Goal: Transaction & Acquisition: Obtain resource

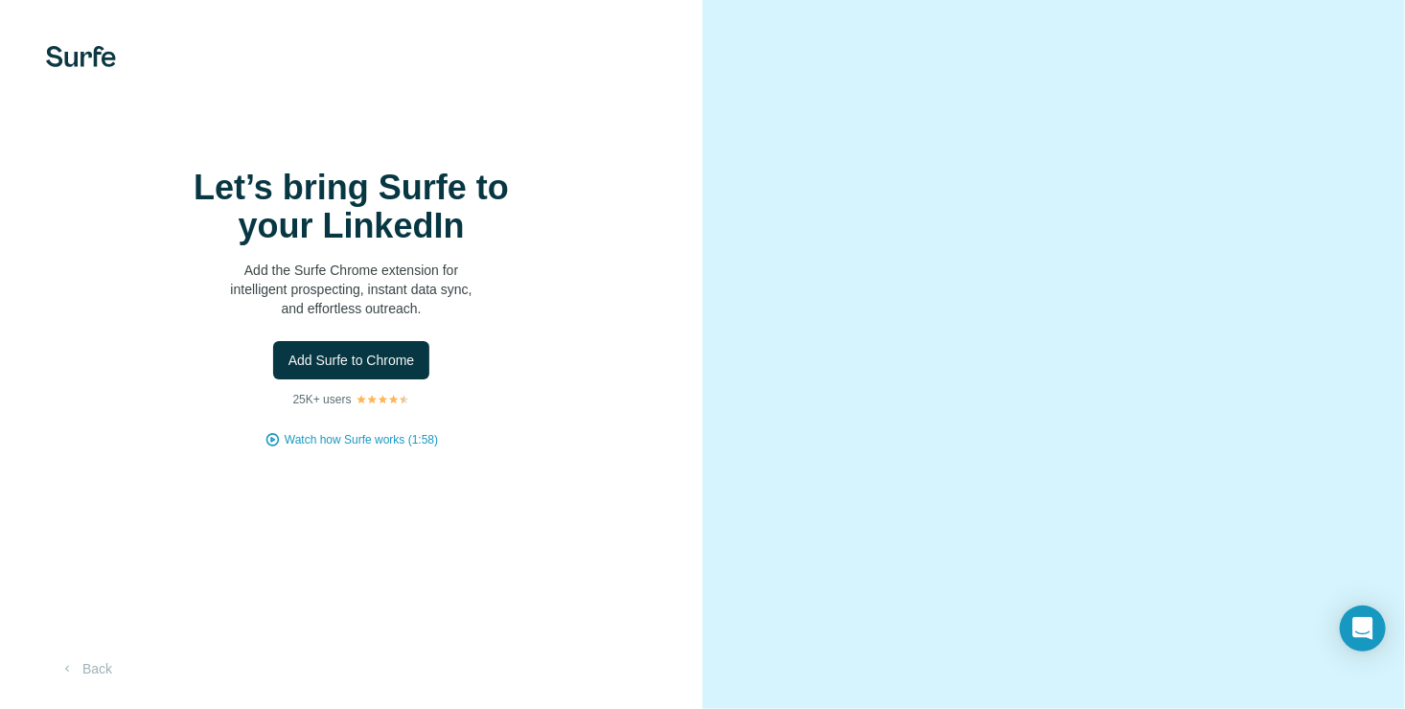
scroll to position [48, 0]
click at [335, 431] on span "Watch how Surfe works (1:58)" at bounding box center [361, 439] width 153 height 17
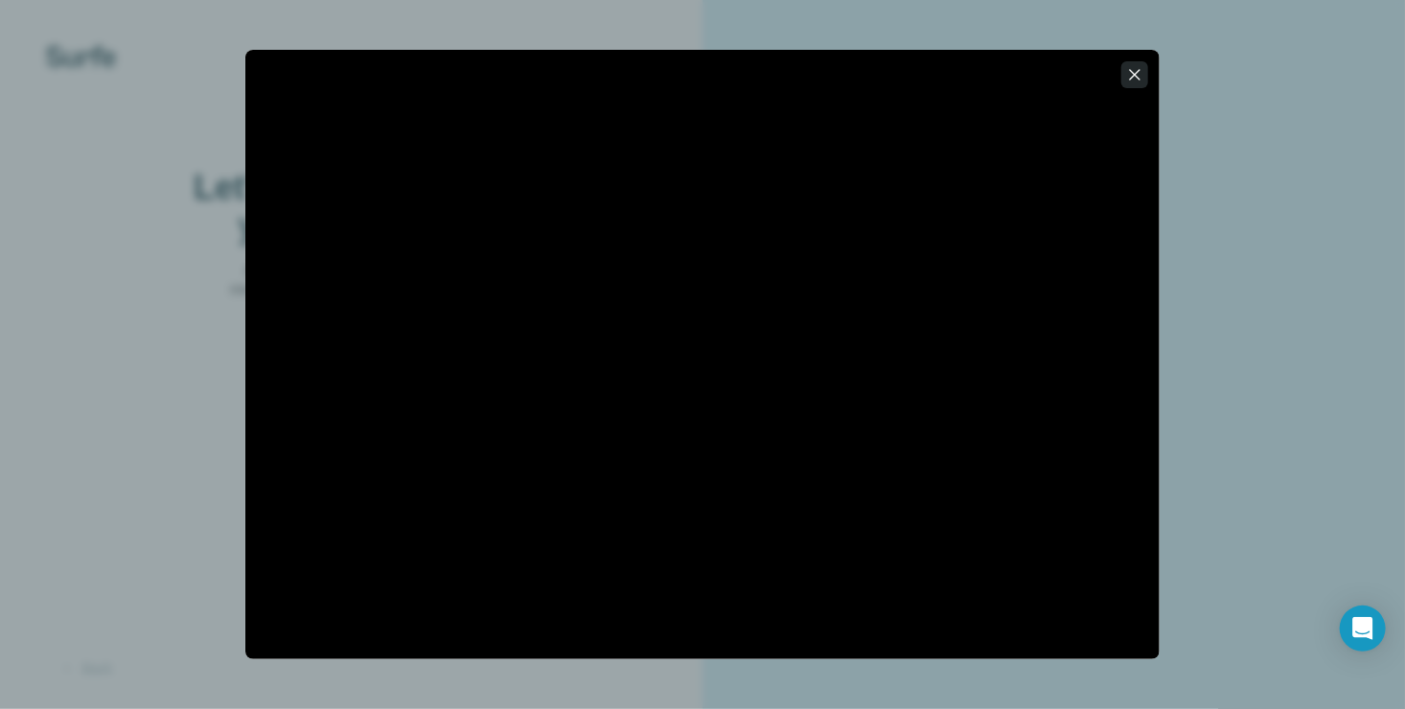
click at [1137, 80] on icon "button" at bounding box center [1134, 74] width 19 height 19
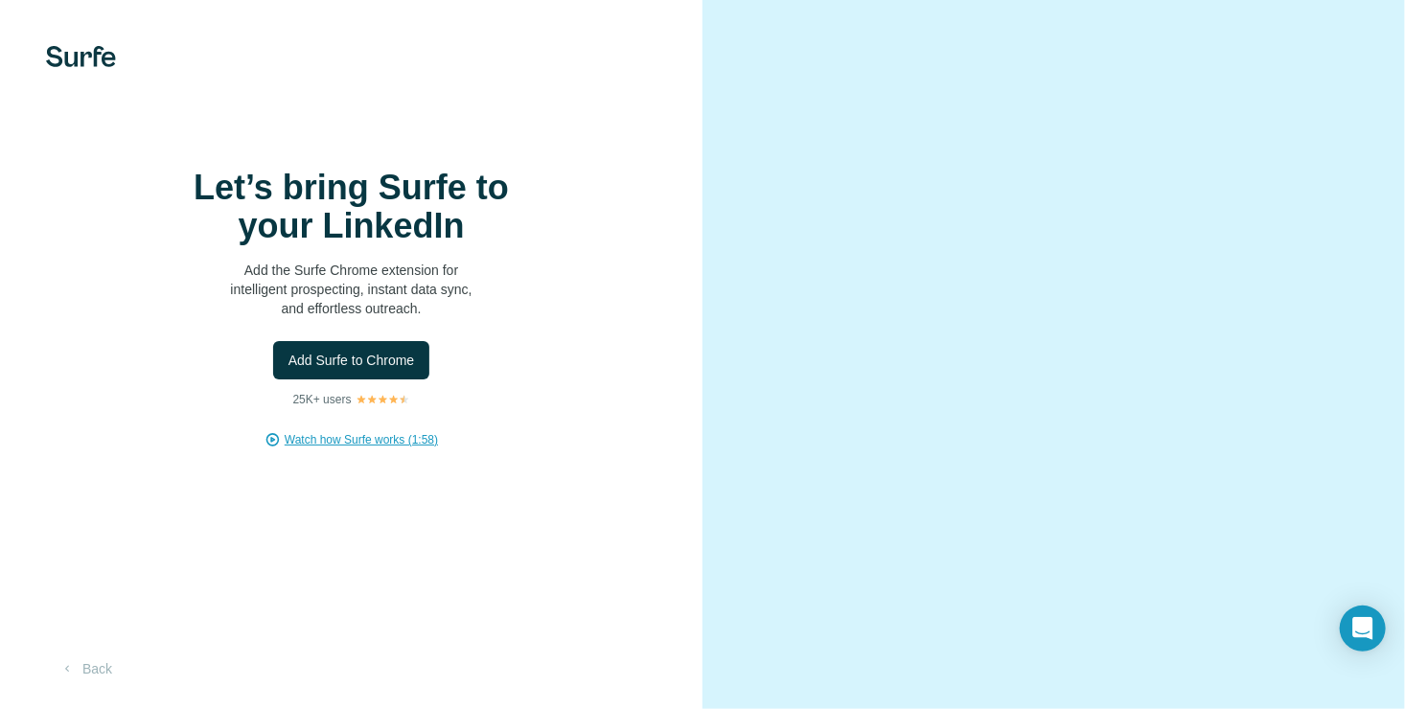
scroll to position [0, 0]
click at [92, 58] on img at bounding box center [81, 56] width 70 height 21
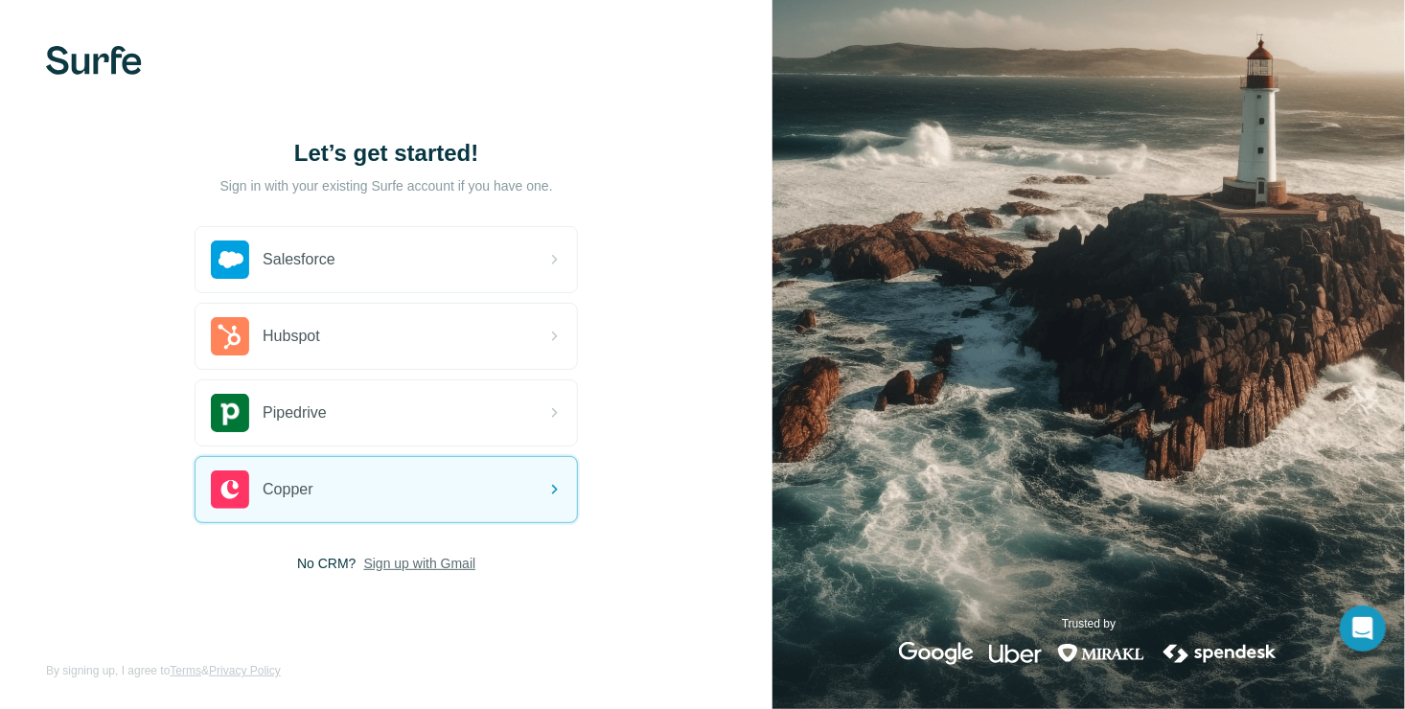
click at [399, 565] on span "Sign up with Gmail" at bounding box center [420, 563] width 112 height 19
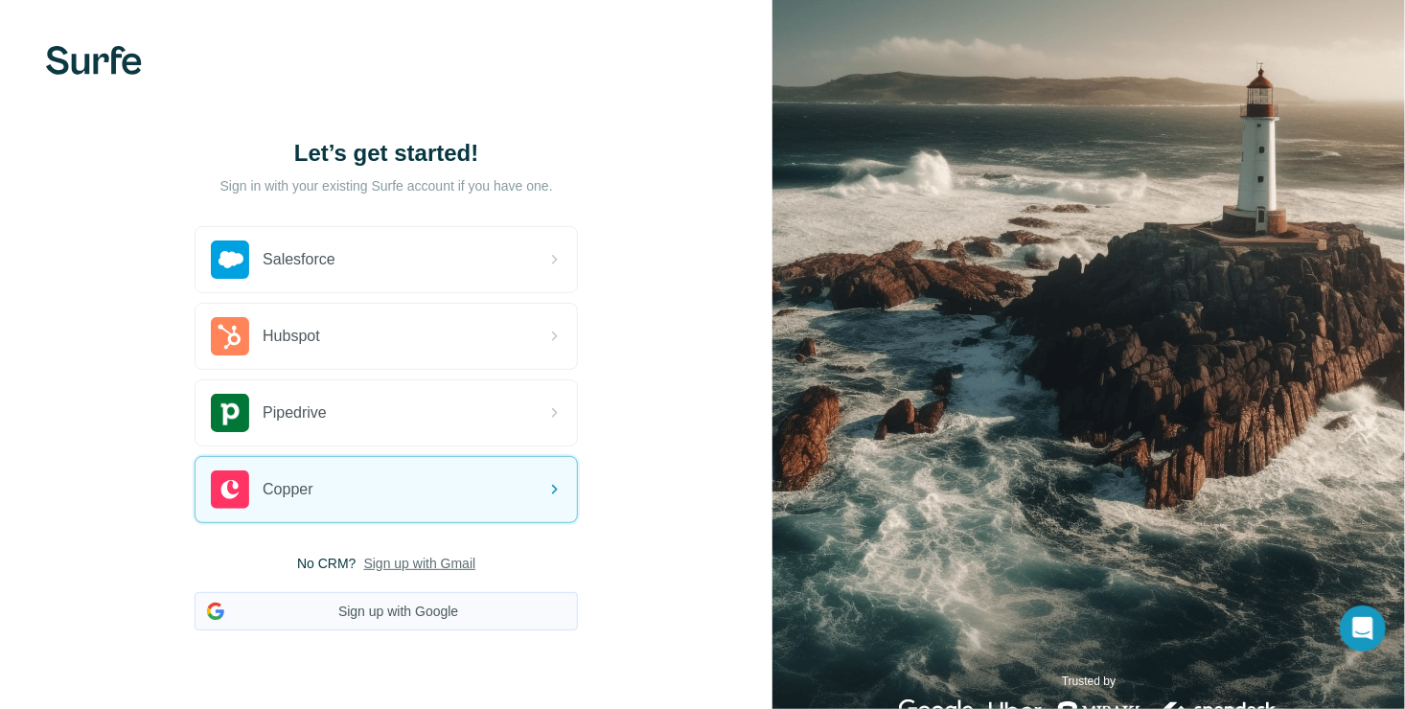
click at [415, 616] on button "Sign up with Google" at bounding box center [386, 611] width 383 height 38
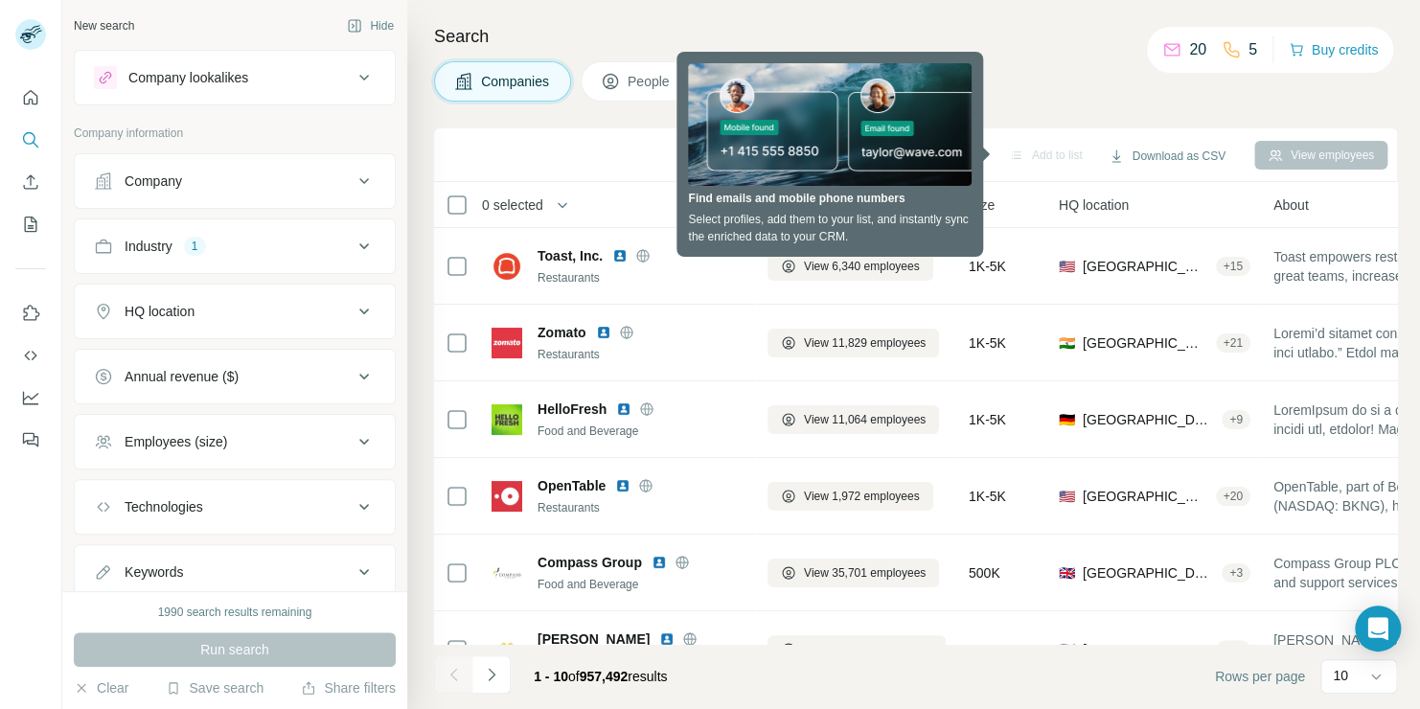
click at [1065, 102] on div "Search Companies People Add to list Download as CSV View employees 0 selected C…" at bounding box center [913, 354] width 1013 height 709
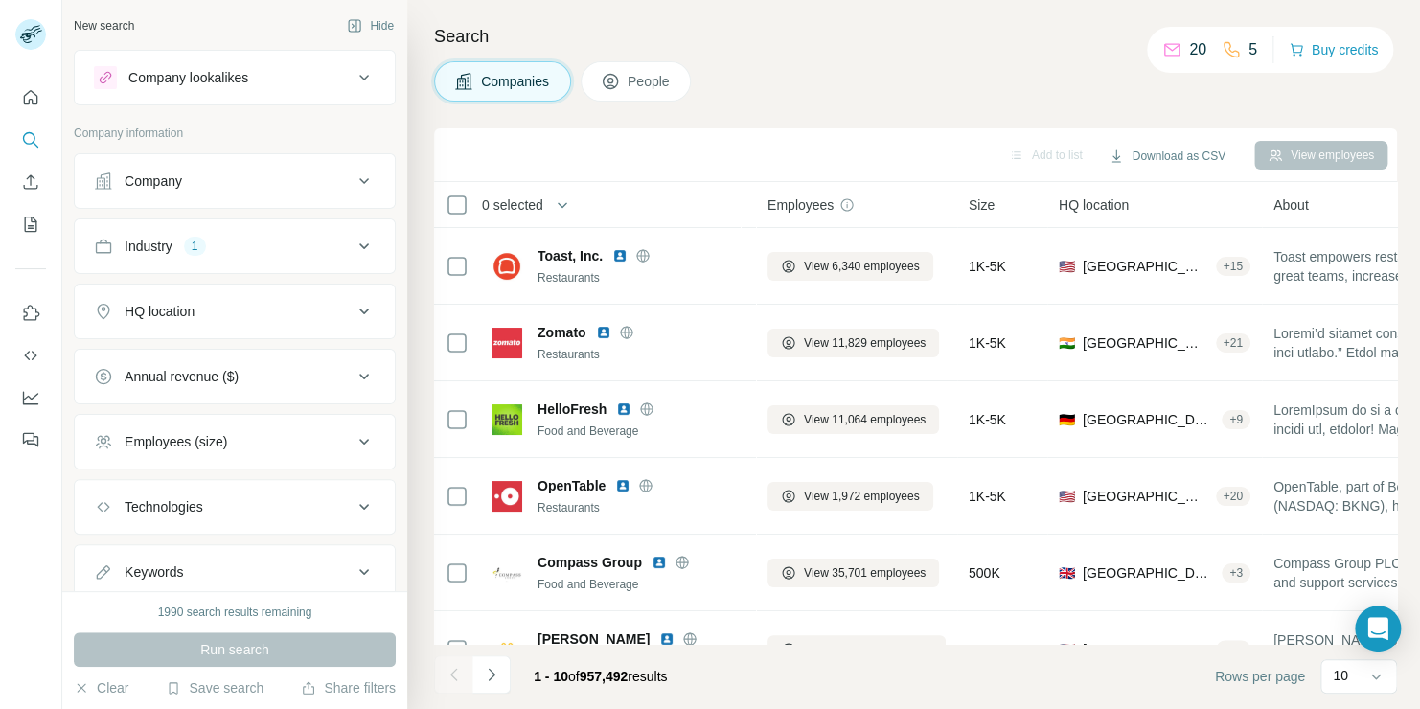
click at [315, 242] on div "Industry 1" at bounding box center [223, 246] width 259 height 19
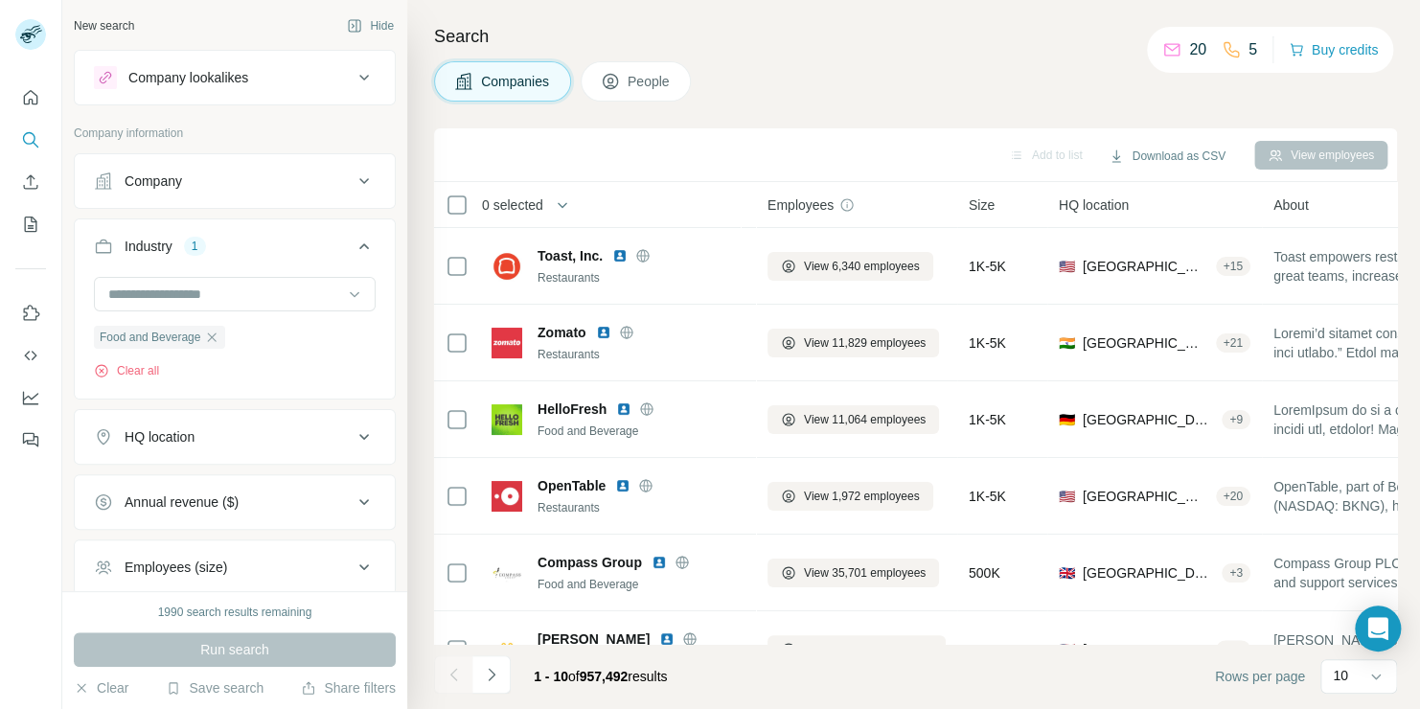
click at [258, 439] on div "HQ location" at bounding box center [223, 436] width 259 height 19
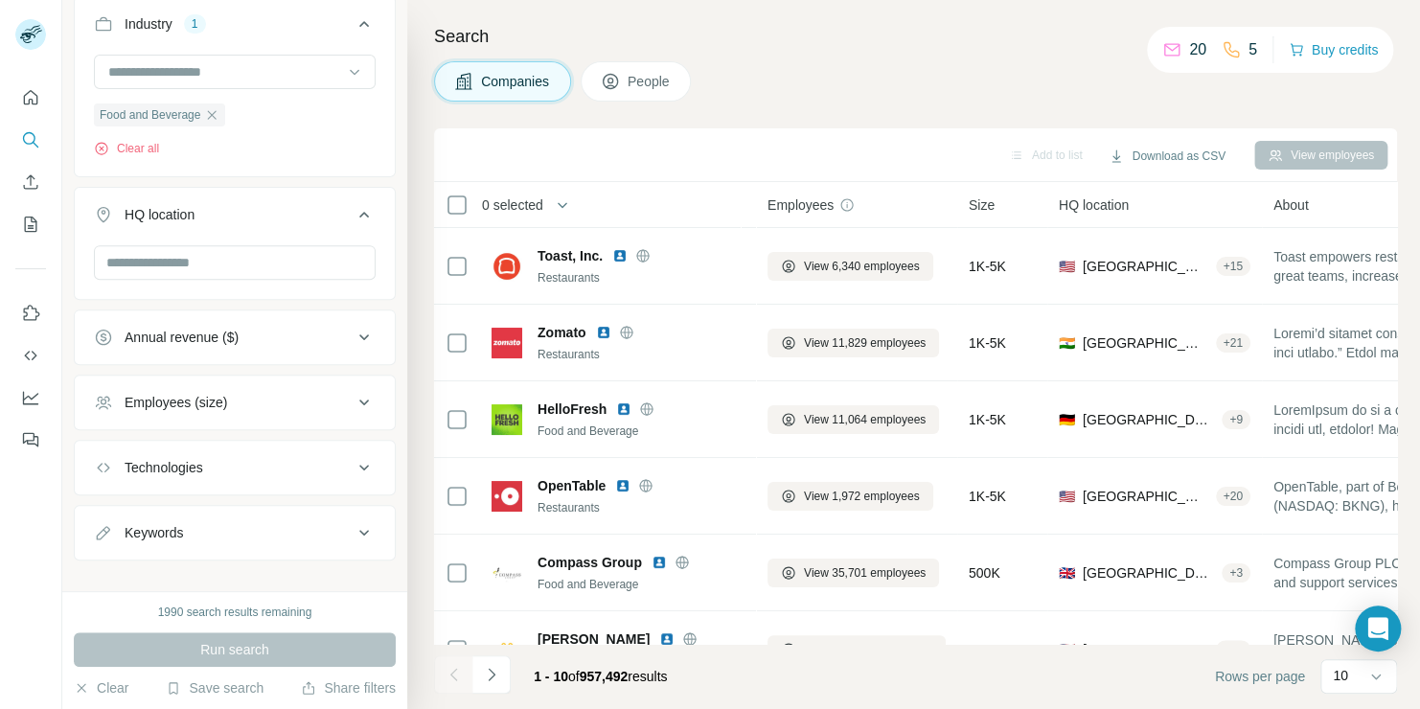
scroll to position [242, 0]
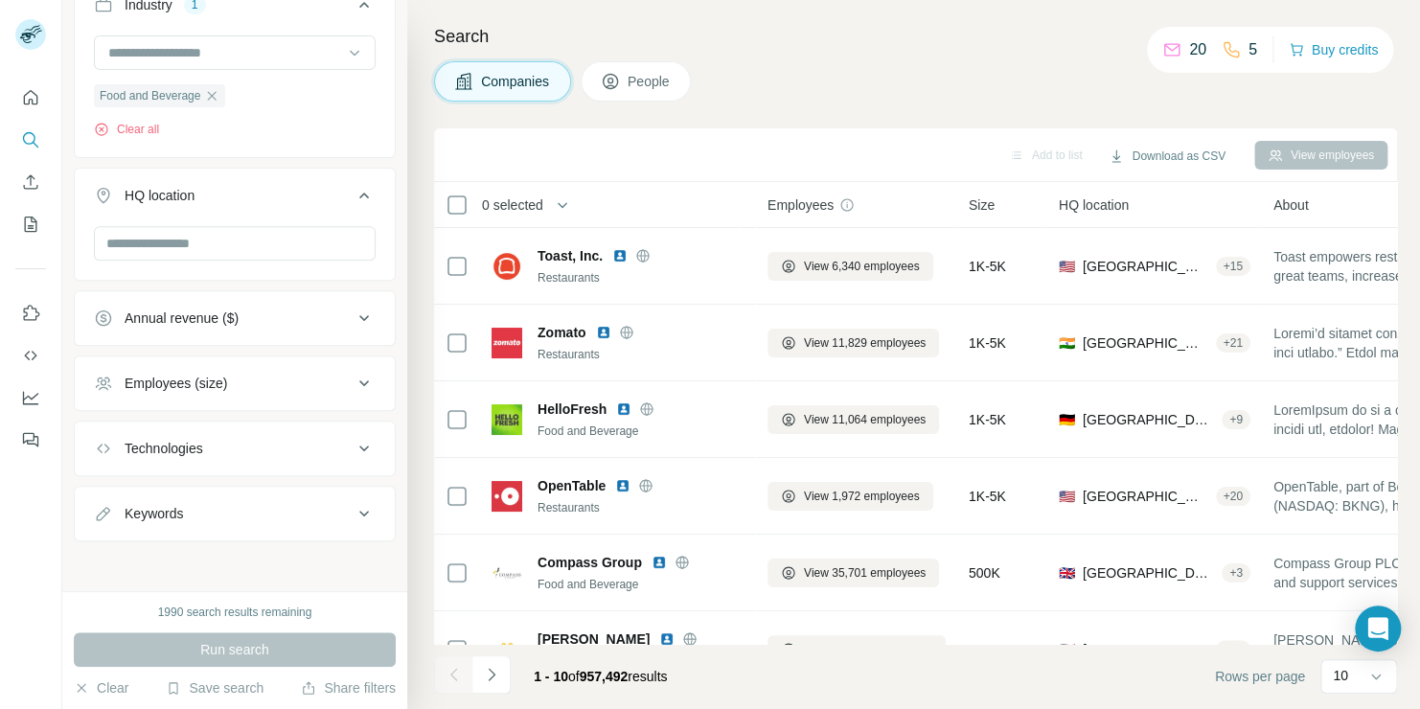
click at [243, 386] on div "Employees (size)" at bounding box center [223, 383] width 259 height 19
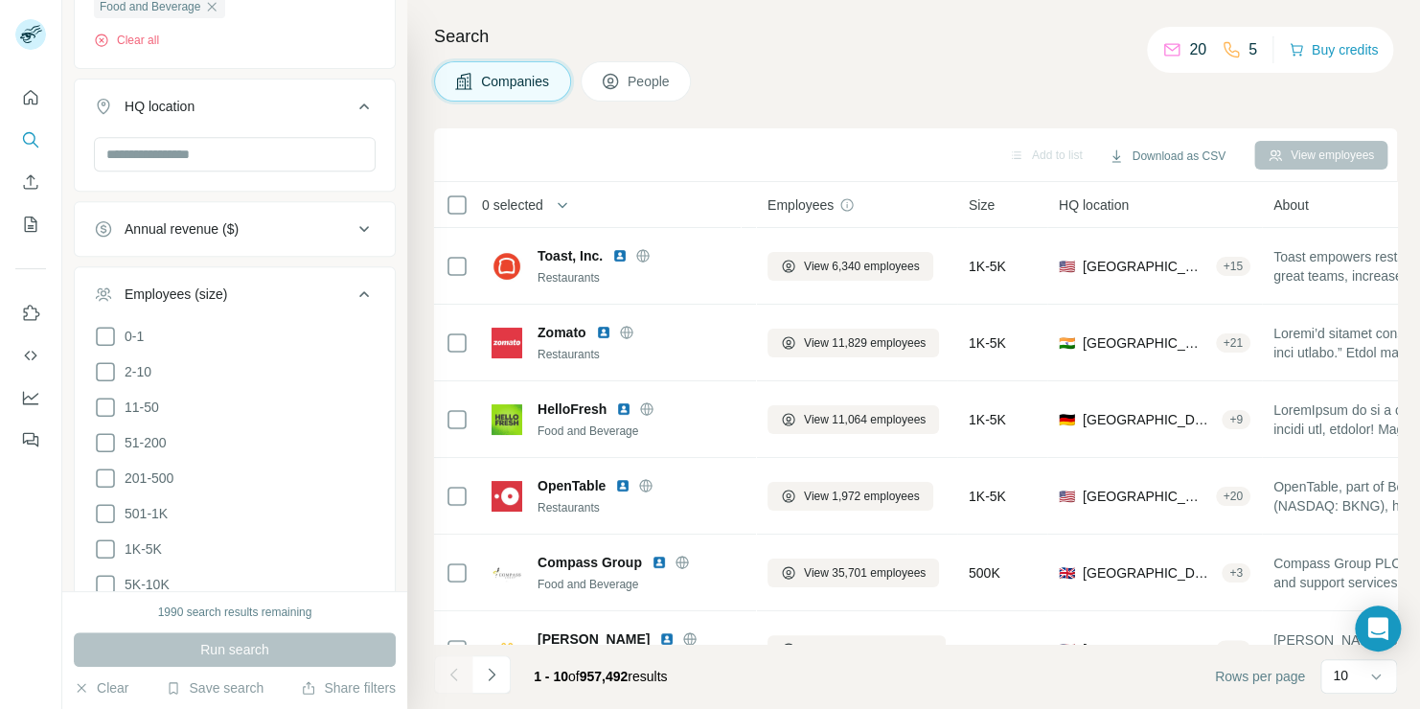
scroll to position [334, 0]
click at [104, 472] on icon at bounding box center [105, 475] width 23 height 23
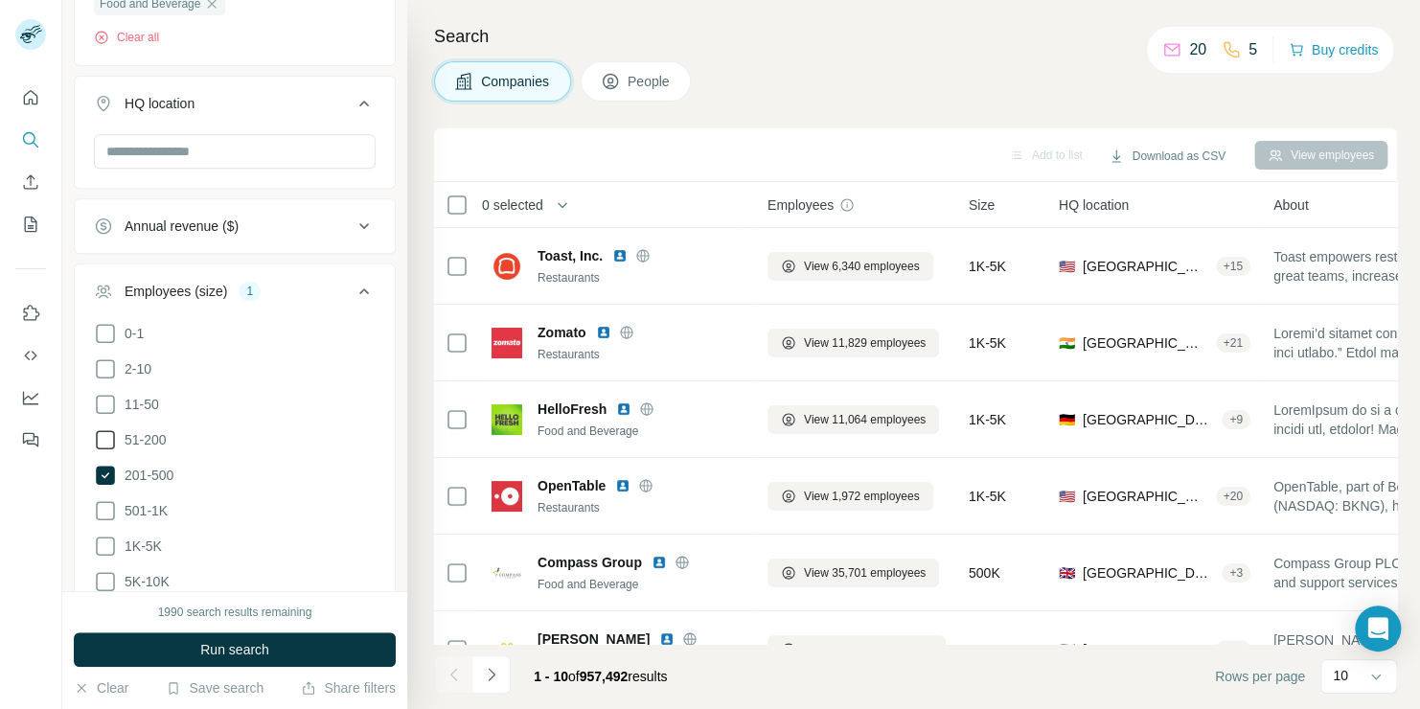
click at [110, 432] on icon at bounding box center [105, 439] width 23 height 23
click at [109, 501] on icon at bounding box center [105, 510] width 19 height 19
click at [196, 651] on button "Run search" at bounding box center [235, 650] width 322 height 35
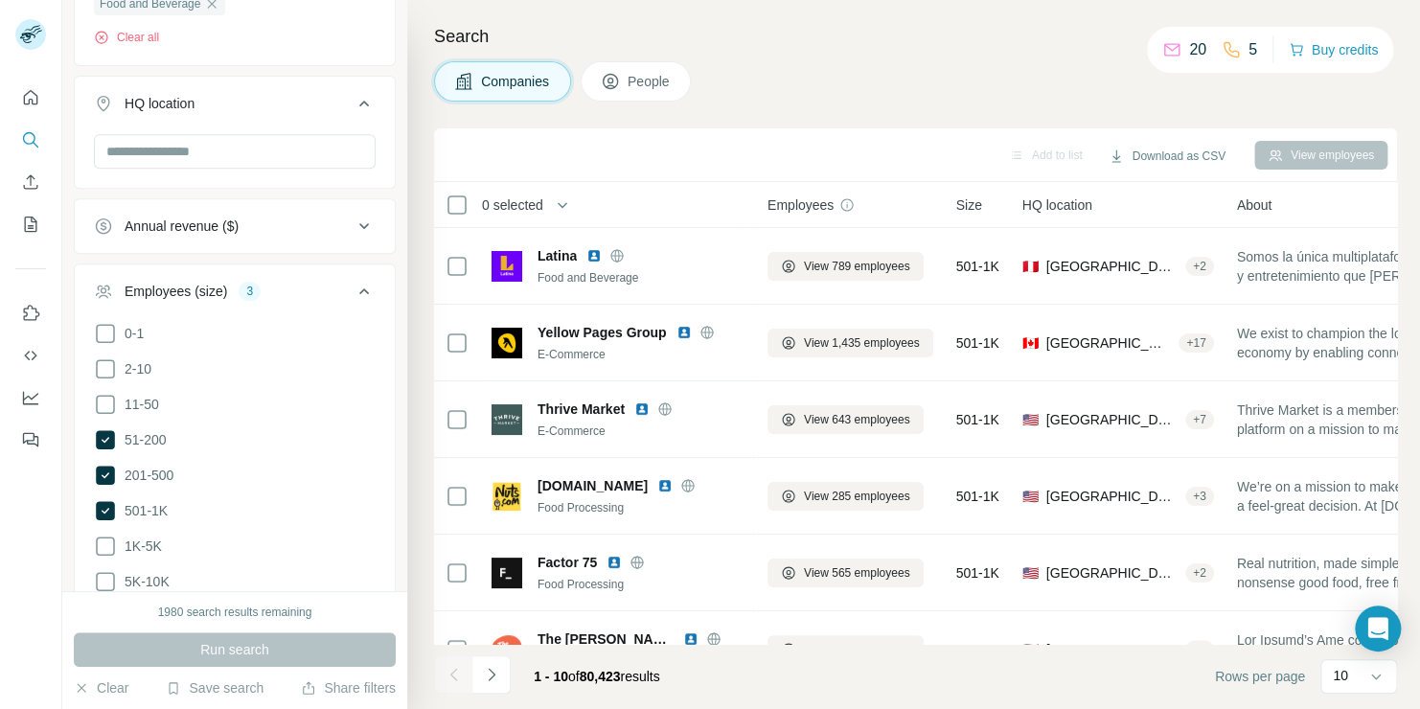
click at [354, 280] on icon at bounding box center [364, 291] width 23 height 23
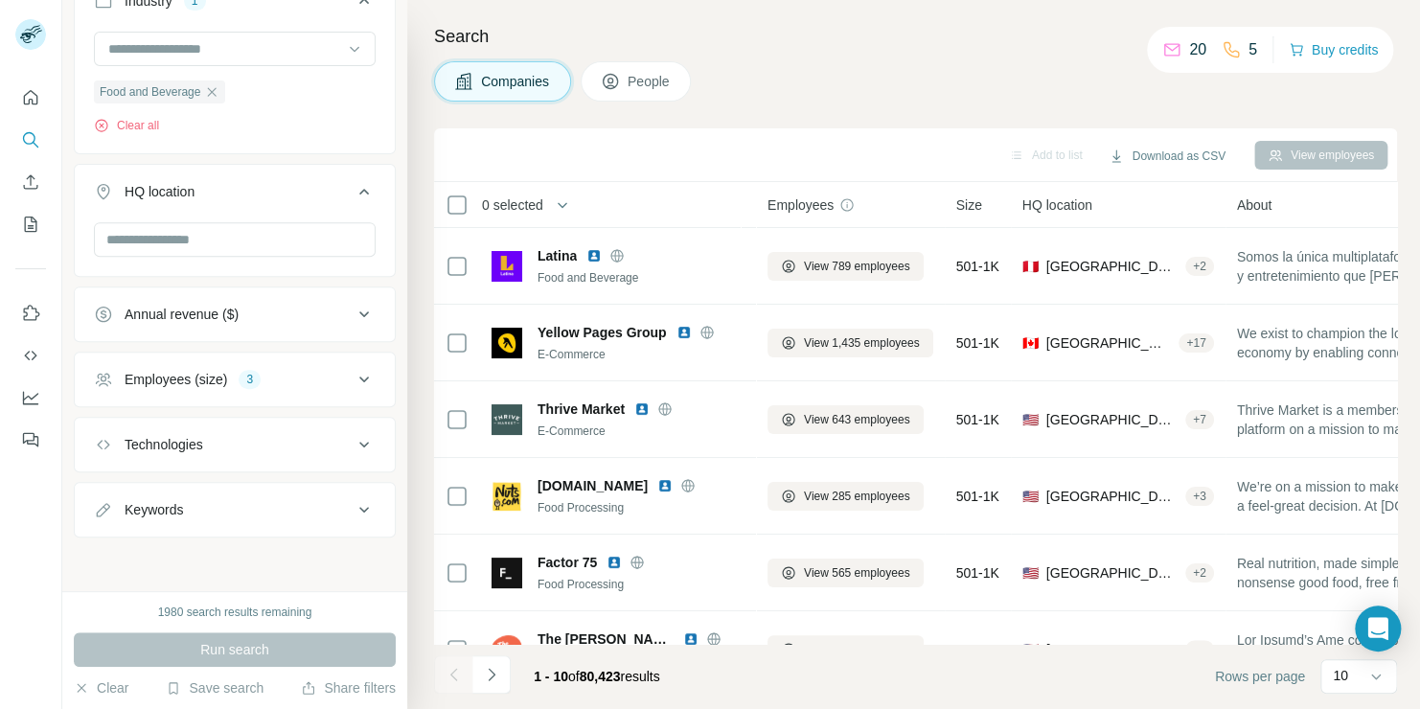
scroll to position [242, 0]
click at [292, 233] on input "text" at bounding box center [235, 243] width 282 height 35
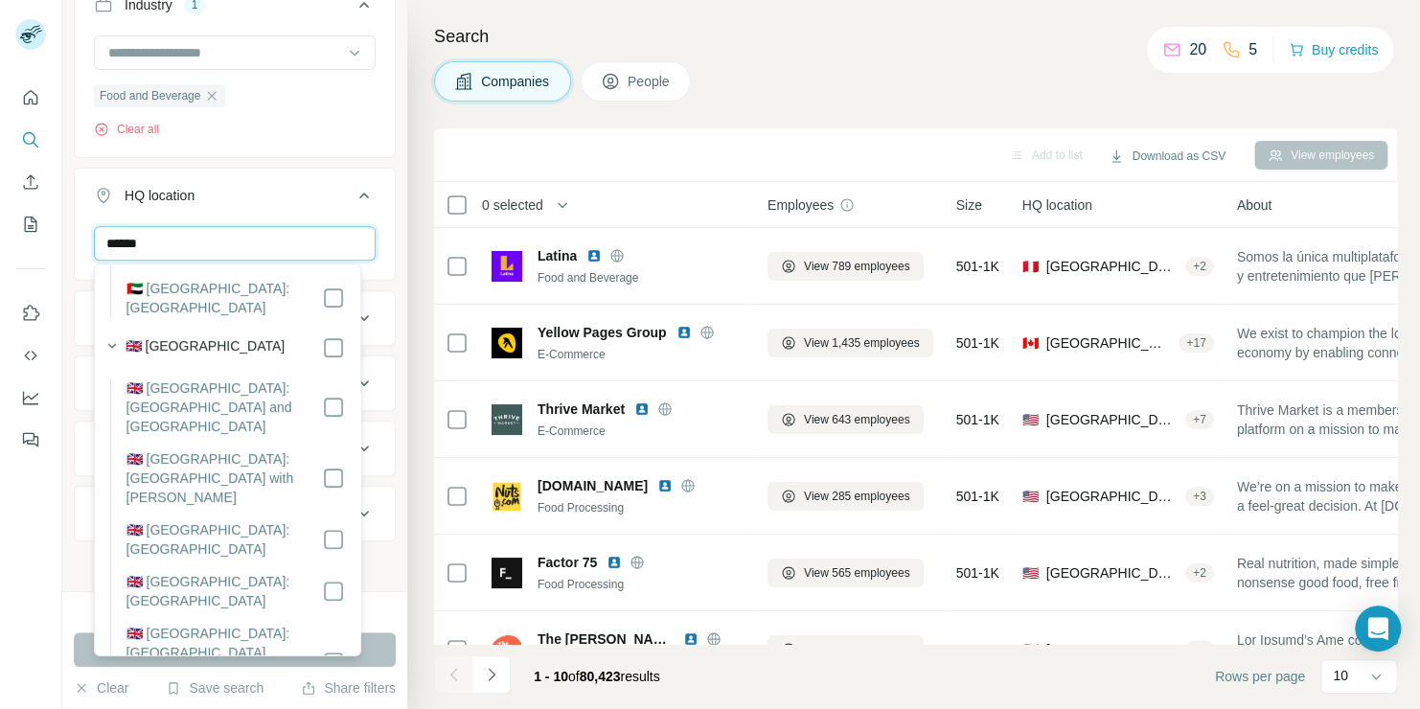
scroll to position [360, 0]
type input "******"
click at [182, 335] on label "🇬🇧 [GEOGRAPHIC_DATA]" at bounding box center [206, 346] width 160 height 23
click at [353, 202] on icon at bounding box center [364, 195] width 23 height 23
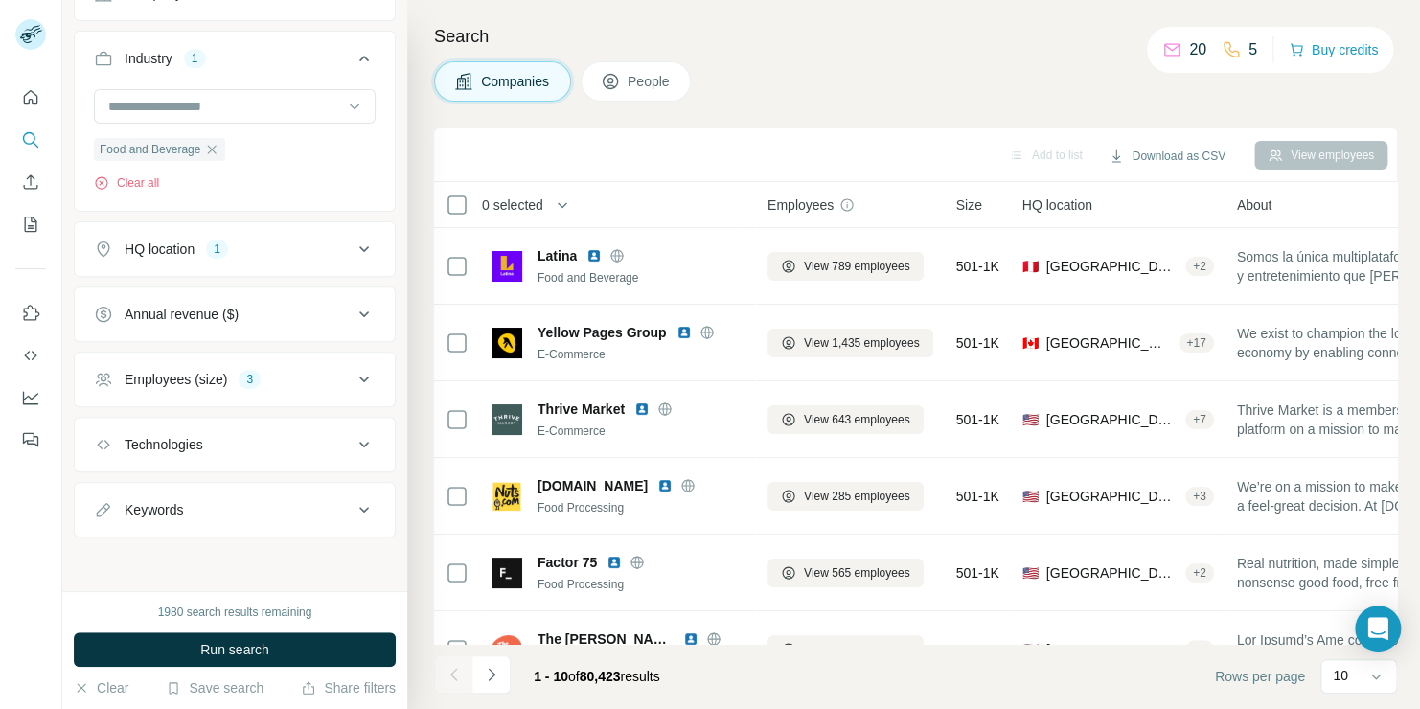
scroll to position [184, 0]
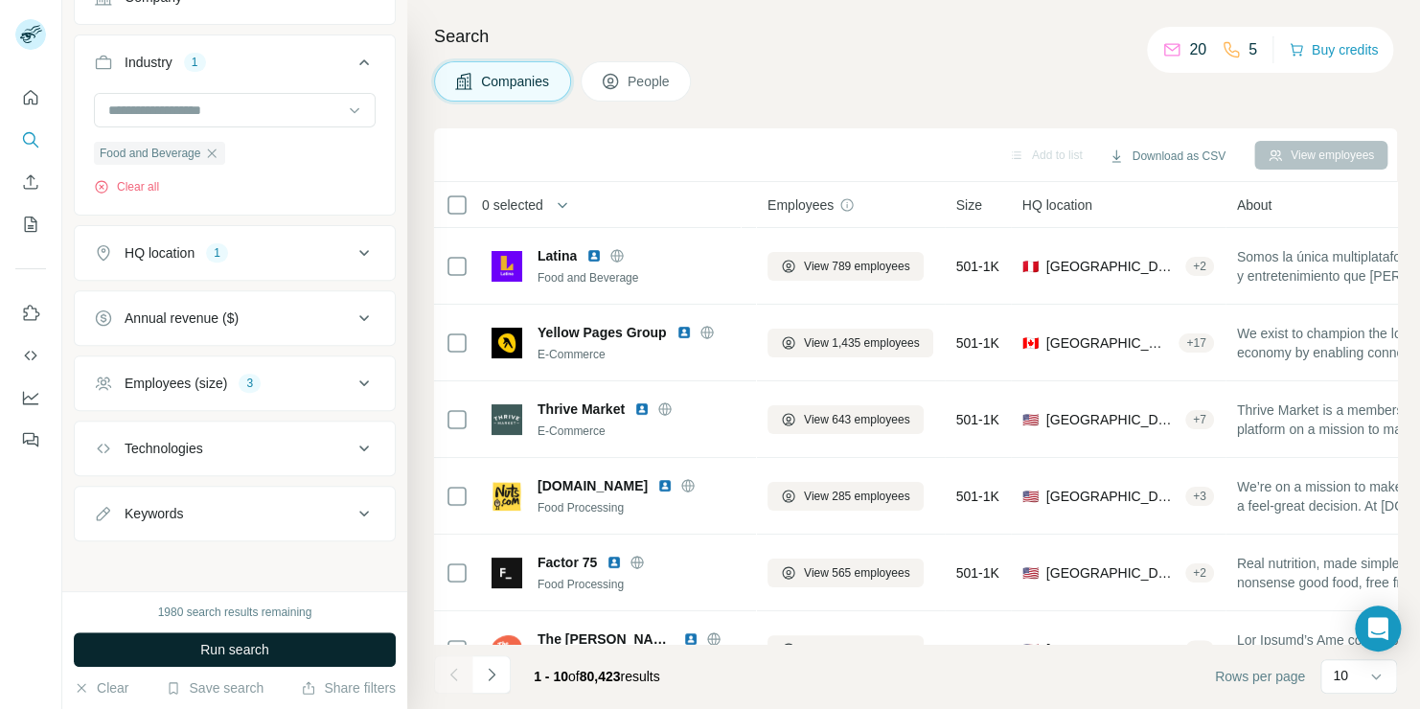
click at [332, 644] on button "Run search" at bounding box center [235, 650] width 322 height 35
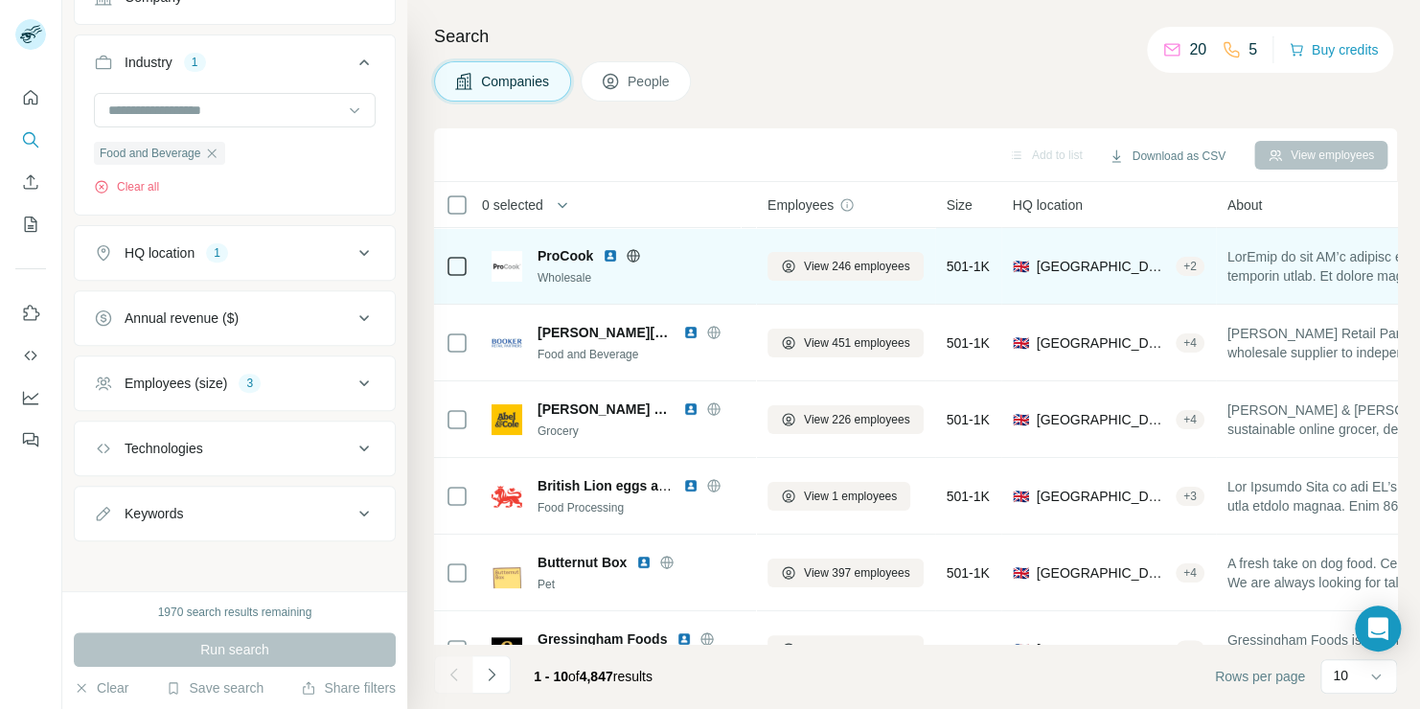
click at [1192, 261] on div "+ 2" at bounding box center [1190, 266] width 29 height 17
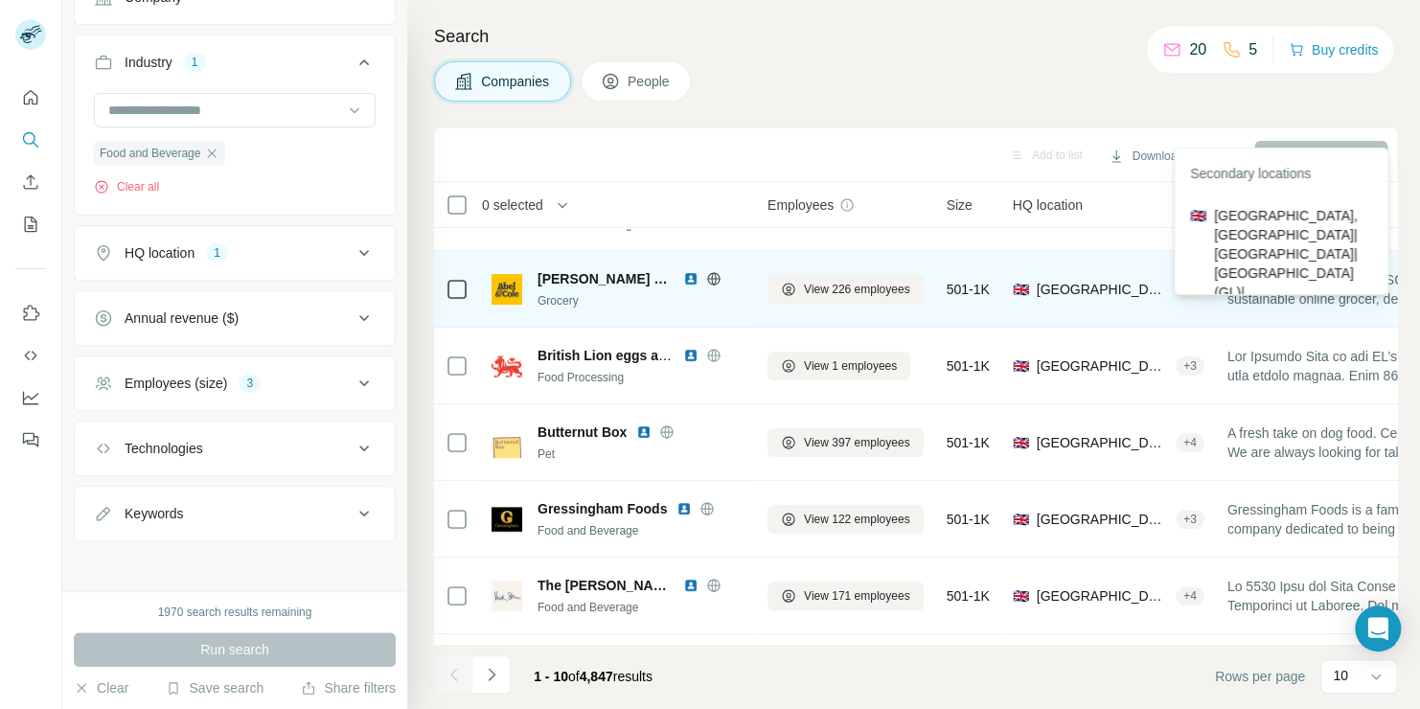
scroll to position [130, 0]
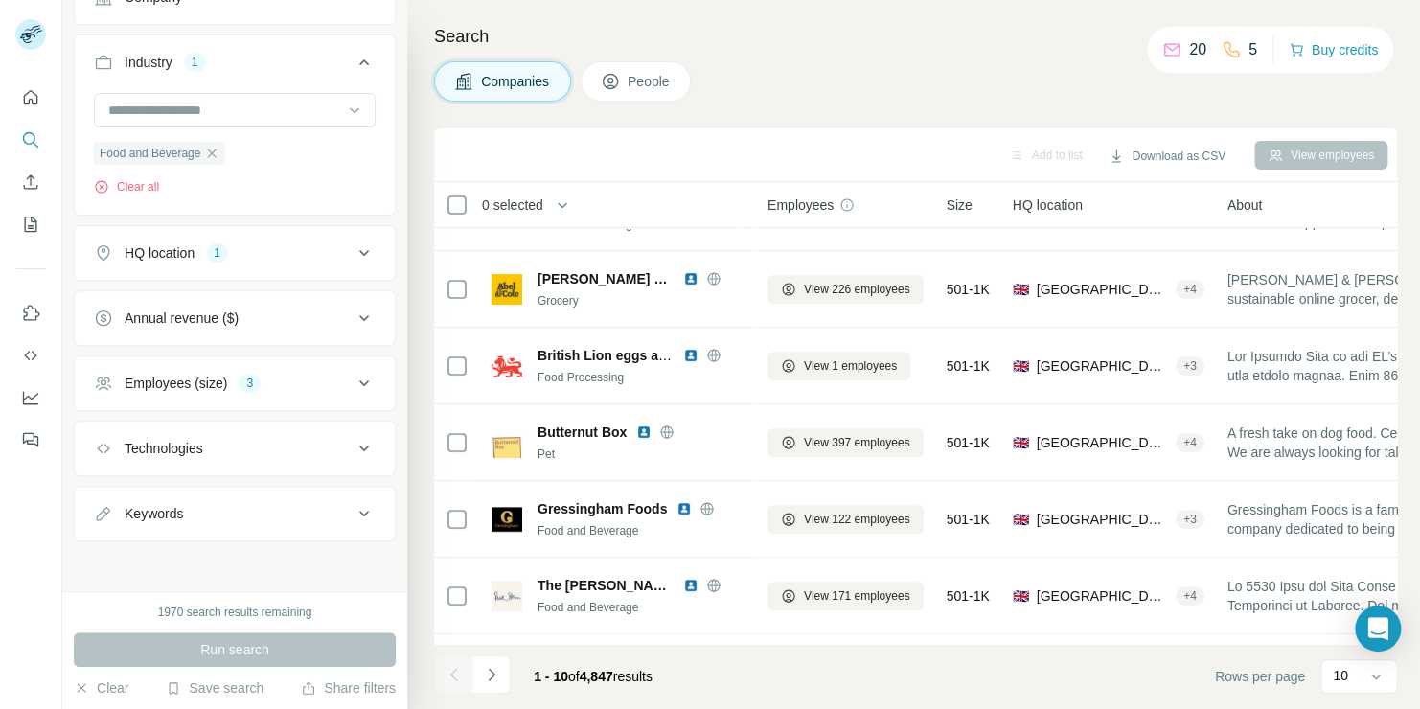
click at [870, 138] on div "Add to list Download as CSV View employees" at bounding box center [916, 155] width 944 height 34
click at [1134, 155] on button "Download as CSV" at bounding box center [1167, 156] width 143 height 29
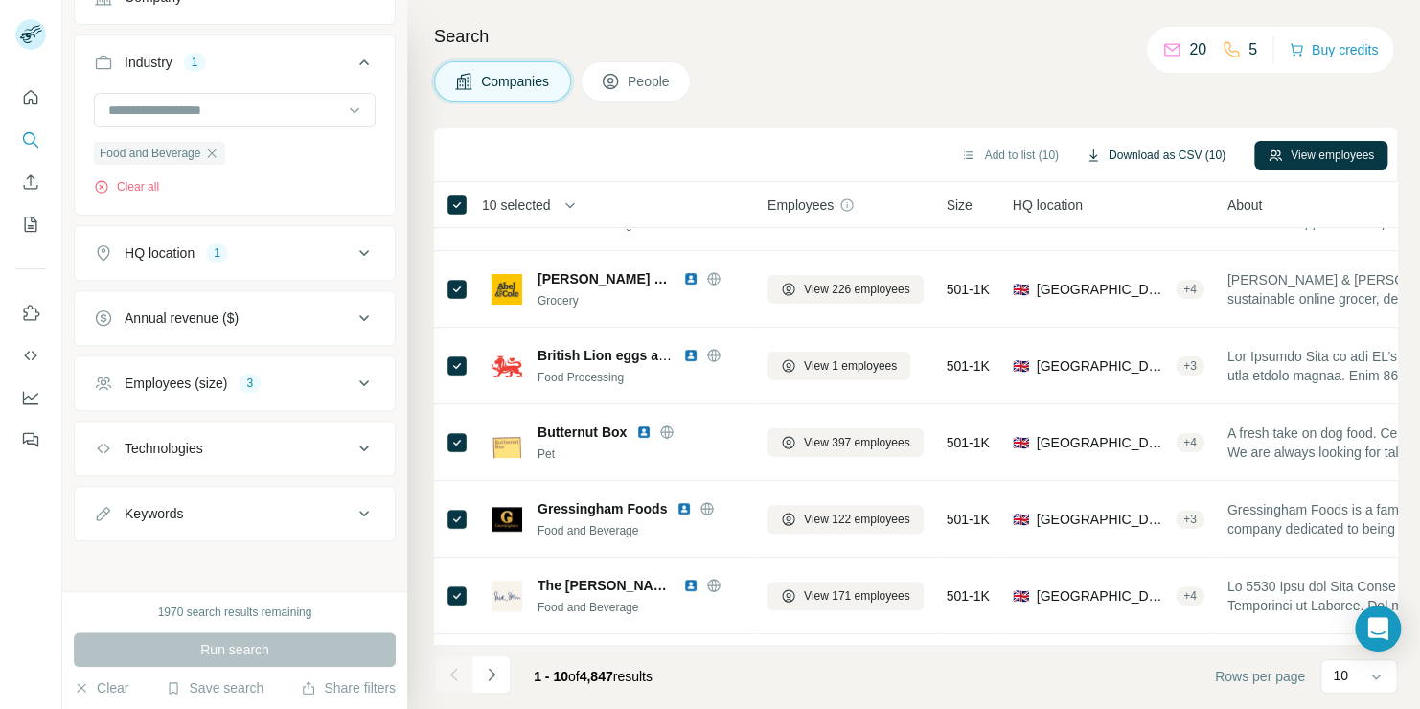
click at [1138, 160] on button "Download as CSV (10)" at bounding box center [1156, 155] width 167 height 29
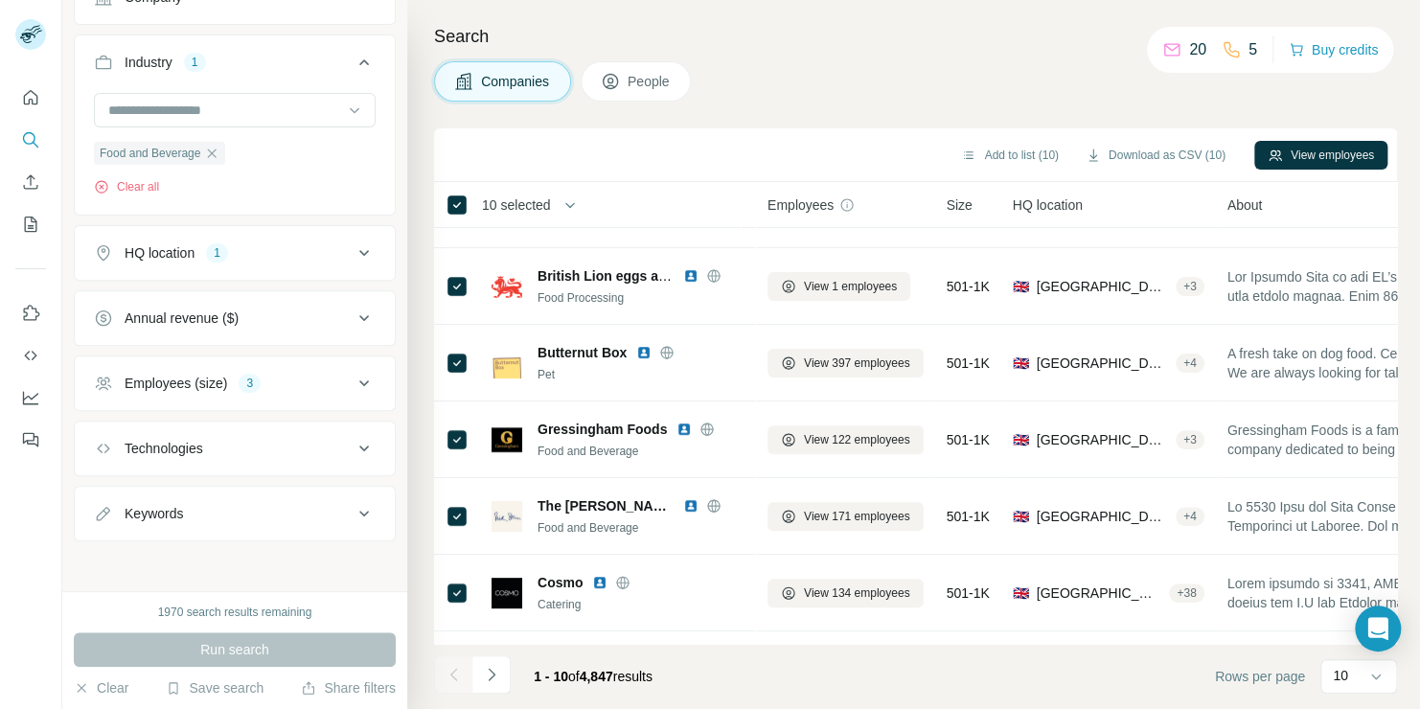
scroll to position [360, 0]
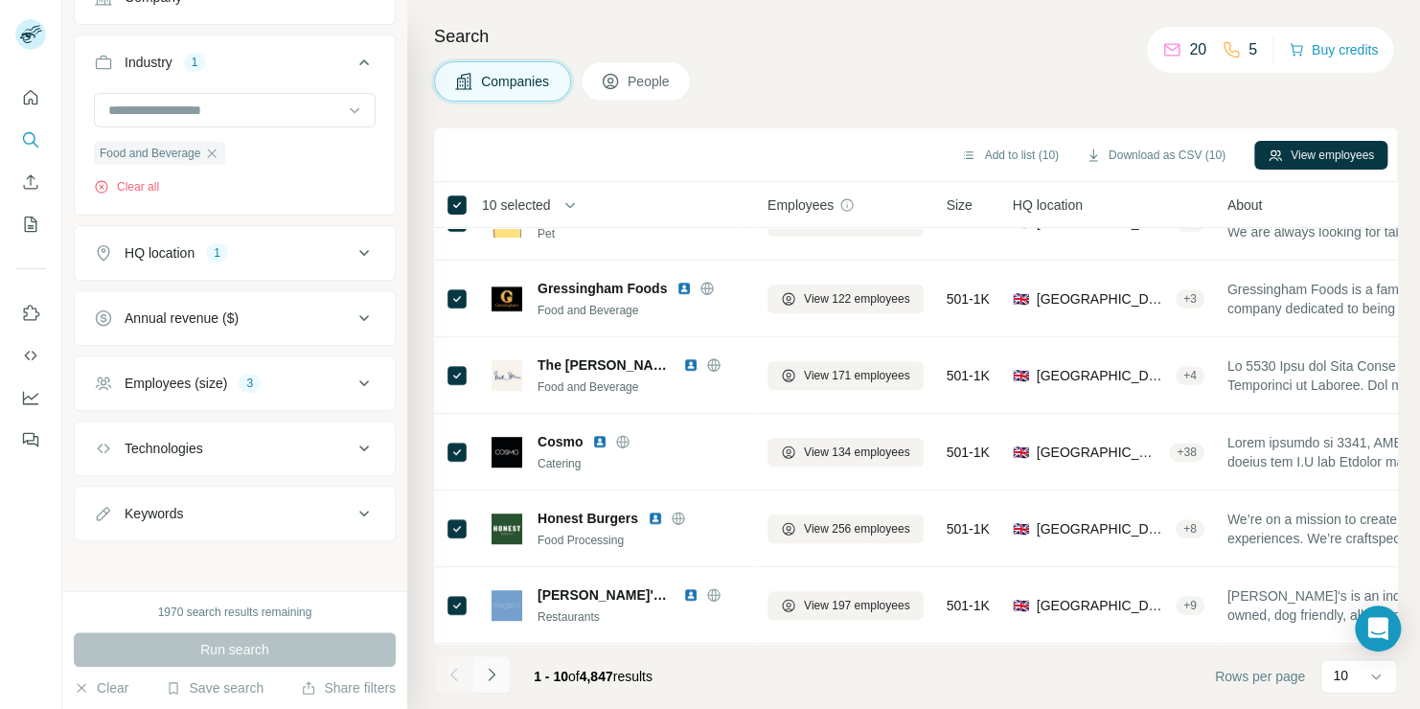
click at [491, 675] on icon "Navigate to next page" at bounding box center [491, 674] width 19 height 19
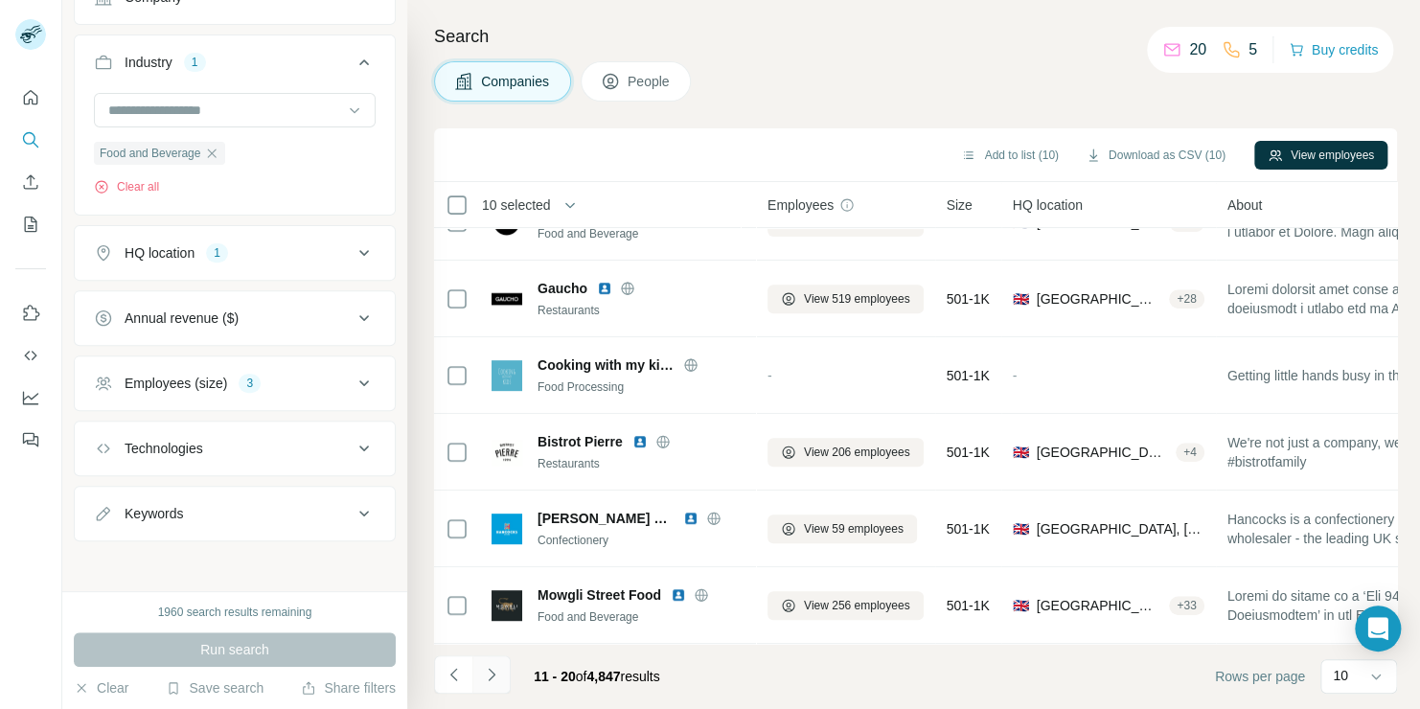
click at [493, 679] on icon "Navigate to next page" at bounding box center [491, 674] width 19 height 19
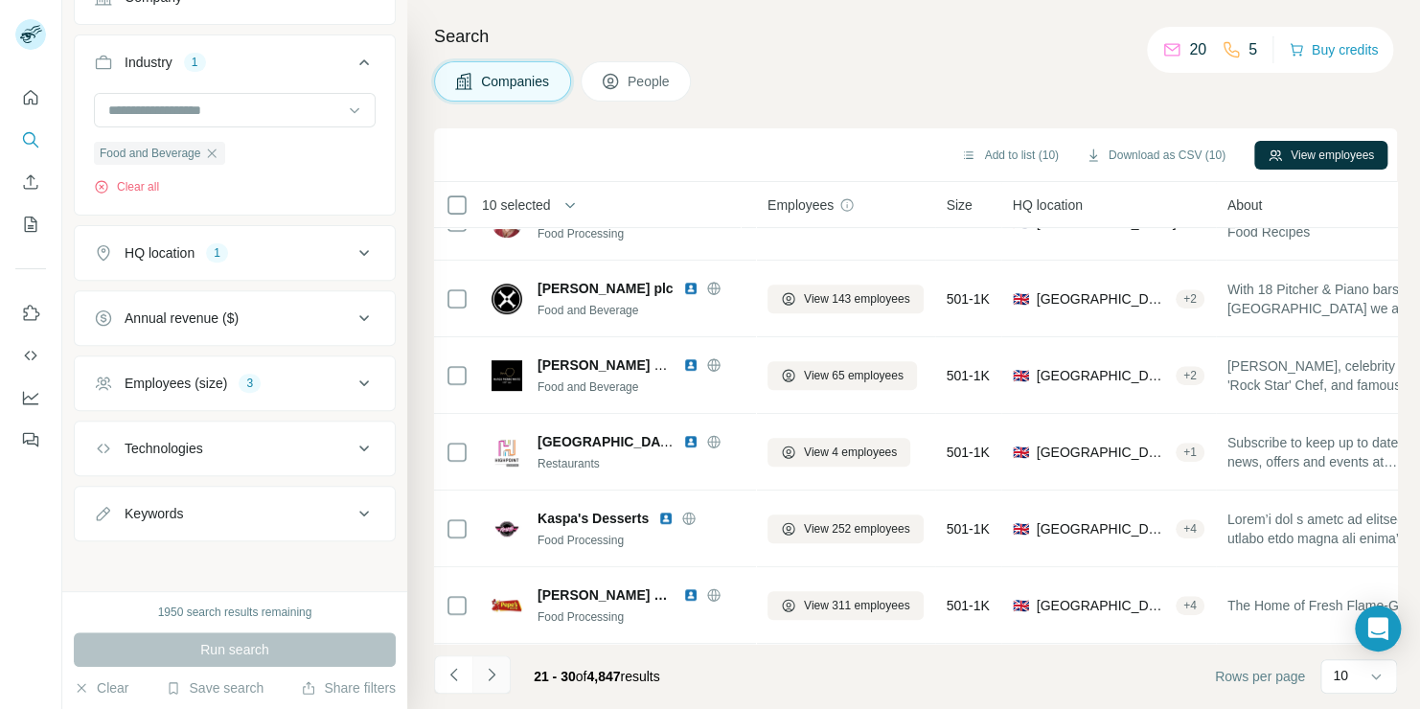
click at [485, 675] on icon "Navigate to next page" at bounding box center [491, 674] width 19 height 19
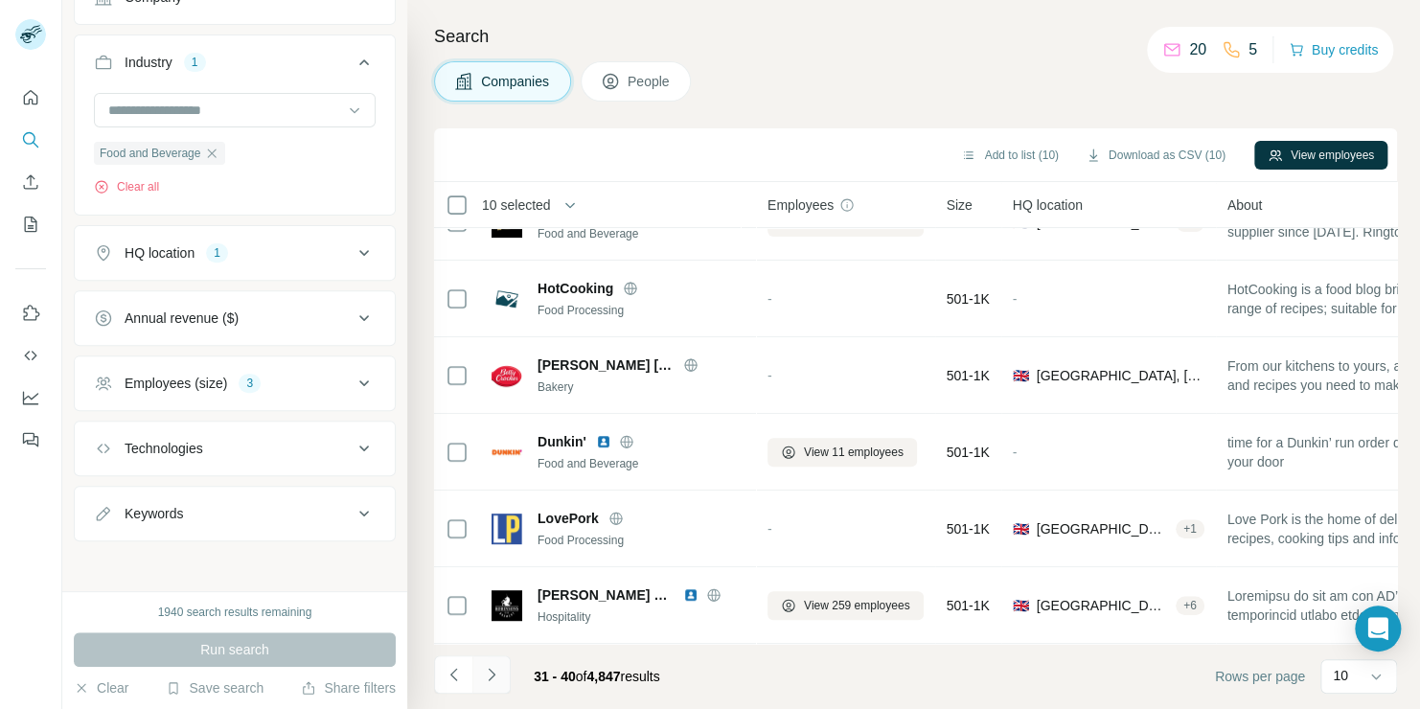
click at [496, 667] on icon "Navigate to next page" at bounding box center [491, 674] width 19 height 19
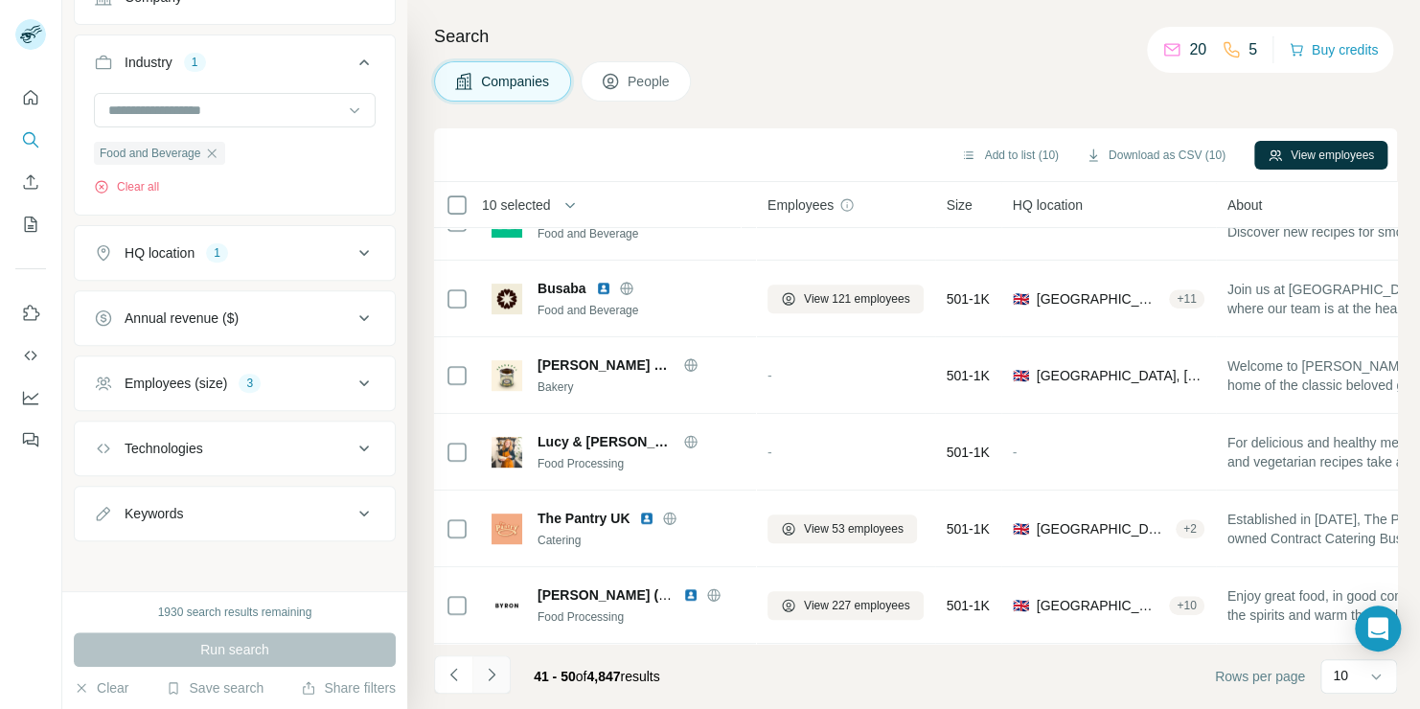
click at [496, 667] on icon "Navigate to next page" at bounding box center [491, 674] width 19 height 19
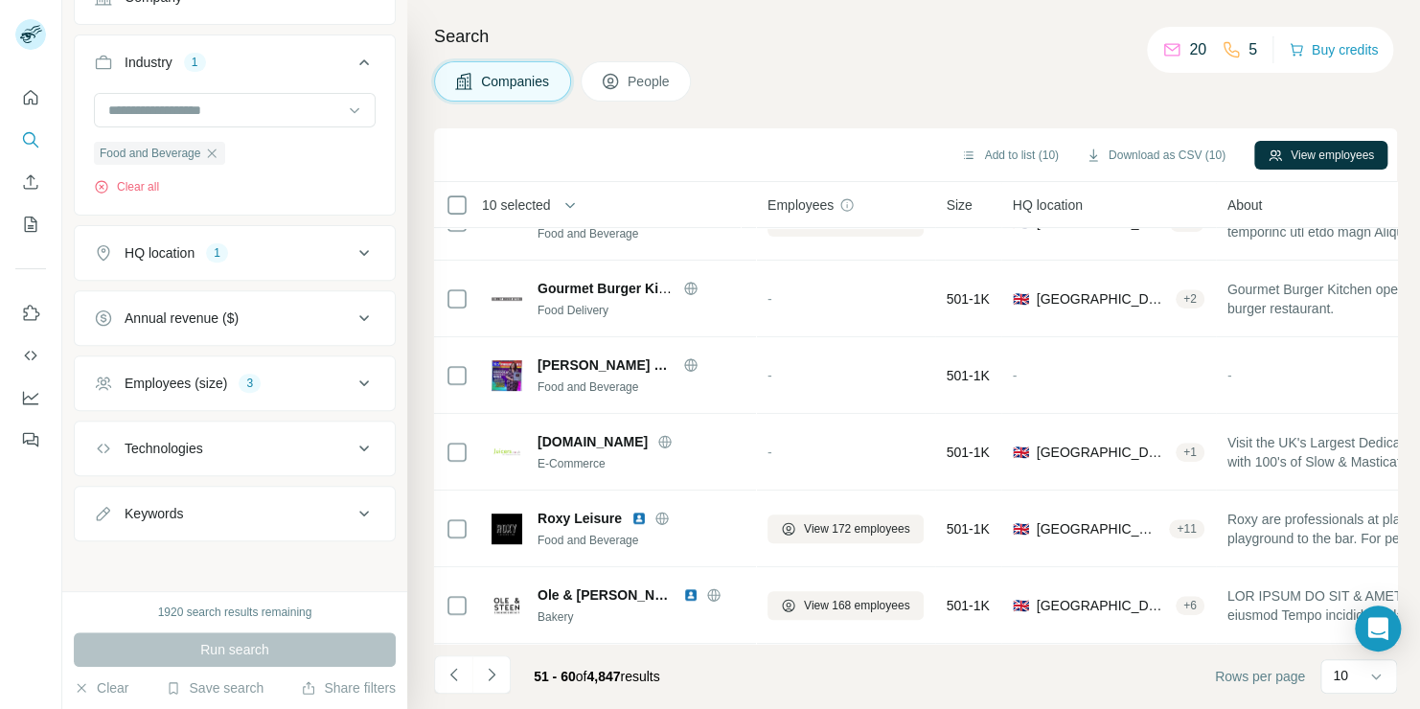
click at [353, 377] on icon at bounding box center [364, 383] width 23 height 23
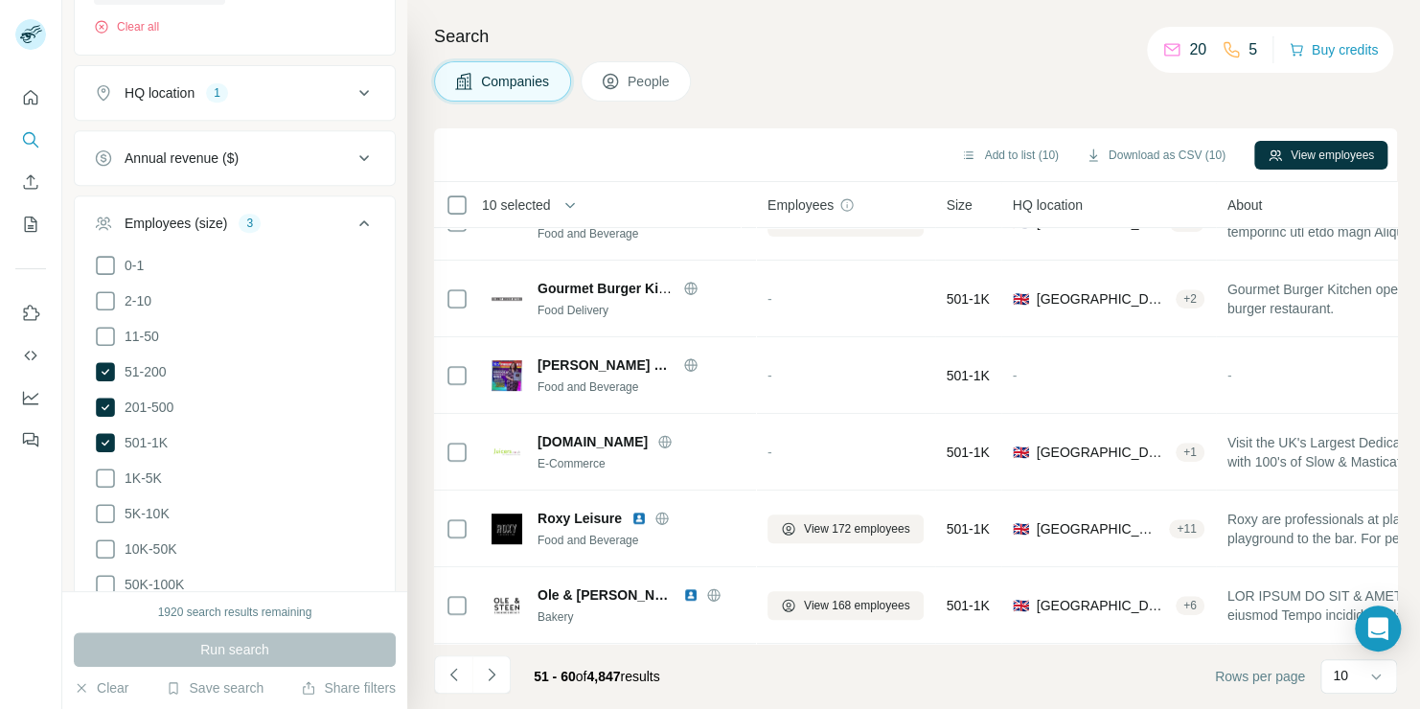
scroll to position [376, 0]
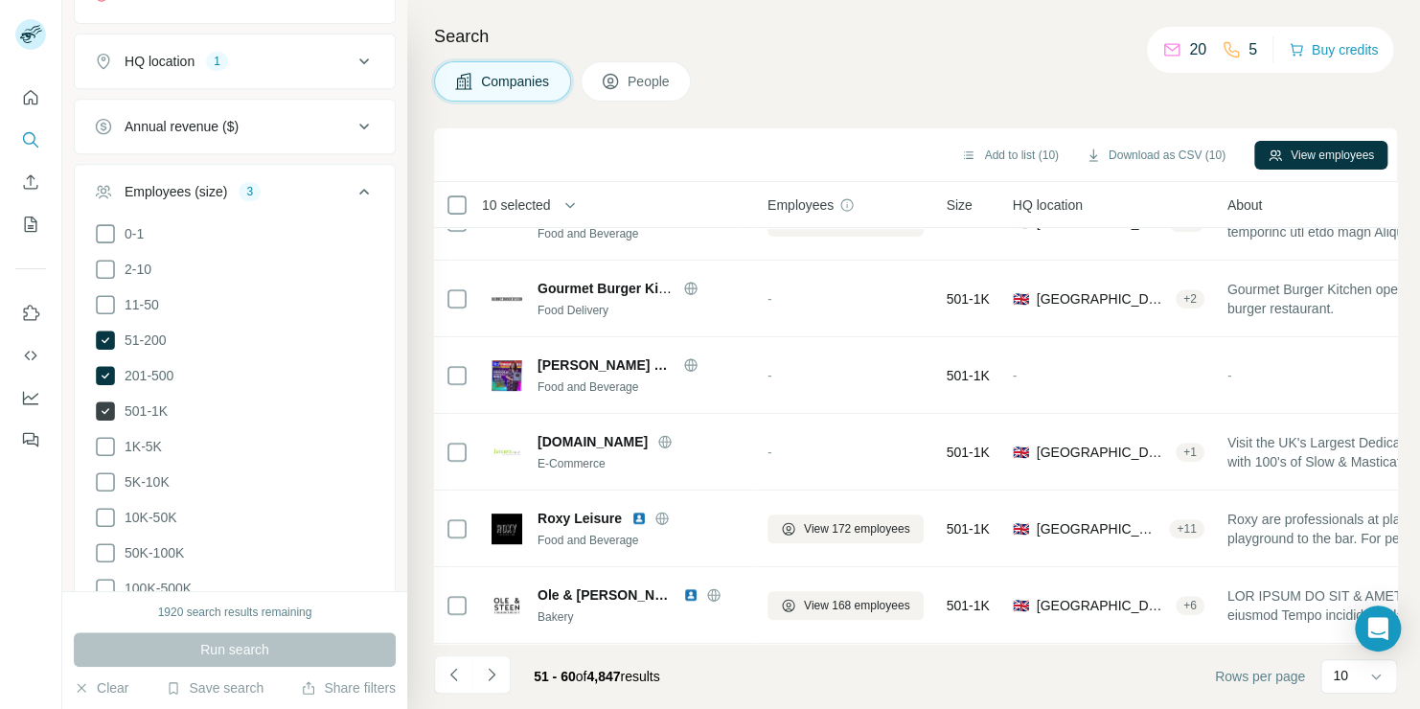
click at [112, 402] on icon at bounding box center [105, 411] width 19 height 19
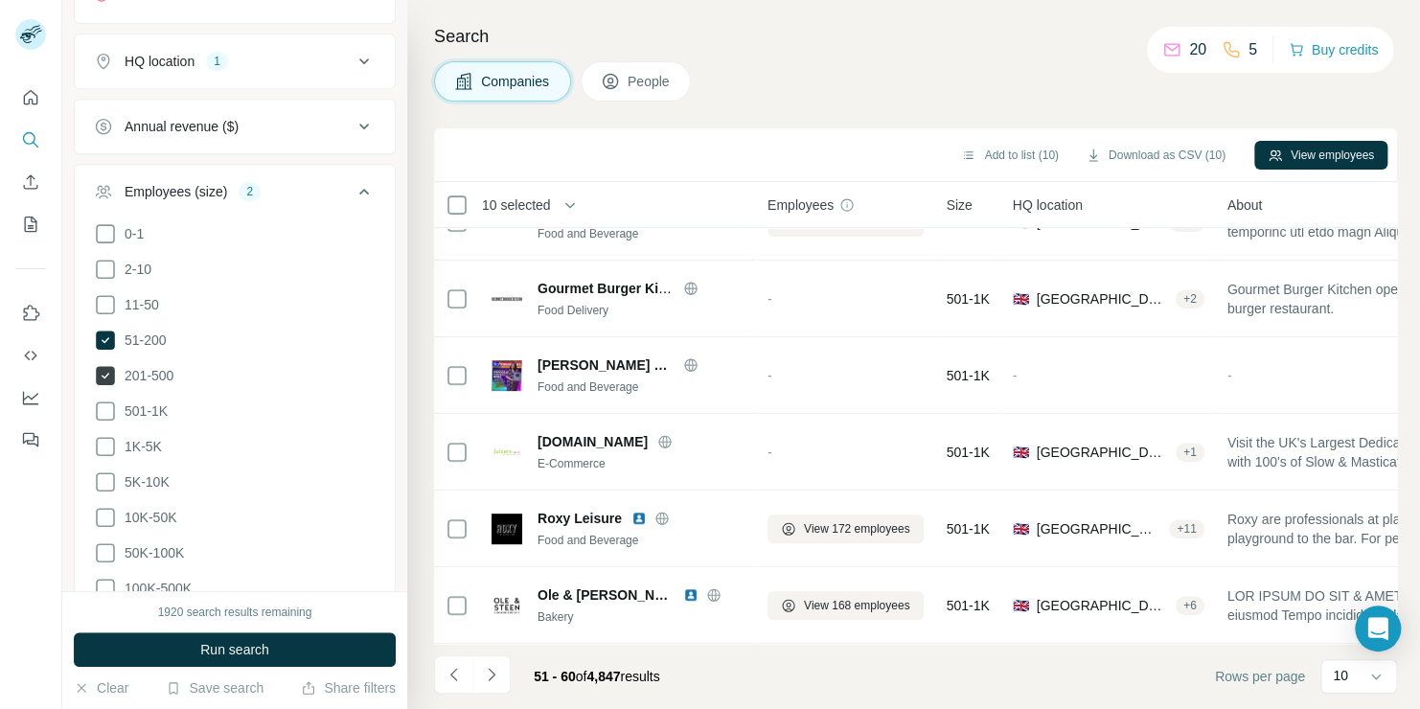
click at [110, 373] on icon at bounding box center [105, 375] width 19 height 19
click at [101, 342] on icon at bounding box center [105, 340] width 19 height 19
click at [101, 443] on icon at bounding box center [105, 446] width 23 height 23
click at [228, 633] on button "Run search" at bounding box center [235, 650] width 322 height 35
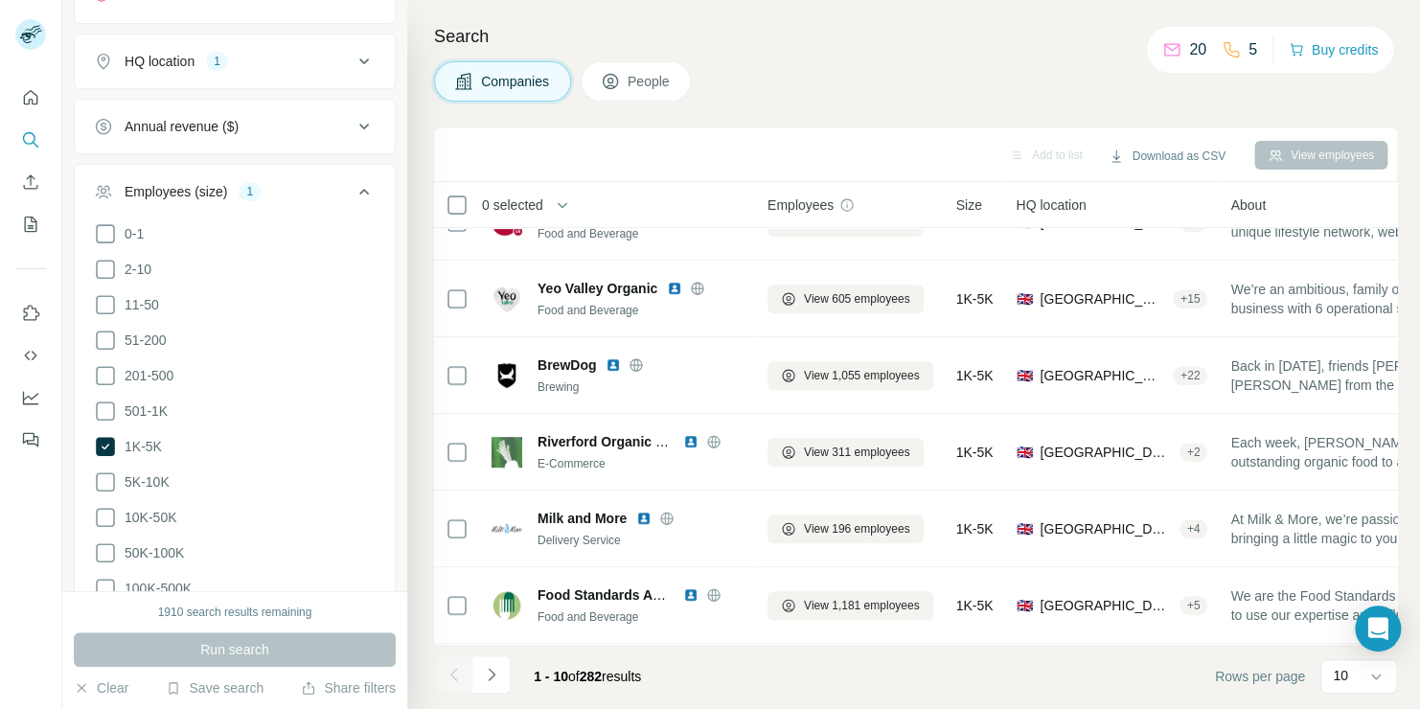
drag, startPoint x: 1389, startPoint y: 475, endPoint x: 1285, endPoint y: 100, distance: 389.7
click at [1285, 100] on div "Search Companies People Add to list Download as CSV View employees 0 selected C…" at bounding box center [913, 354] width 1013 height 709
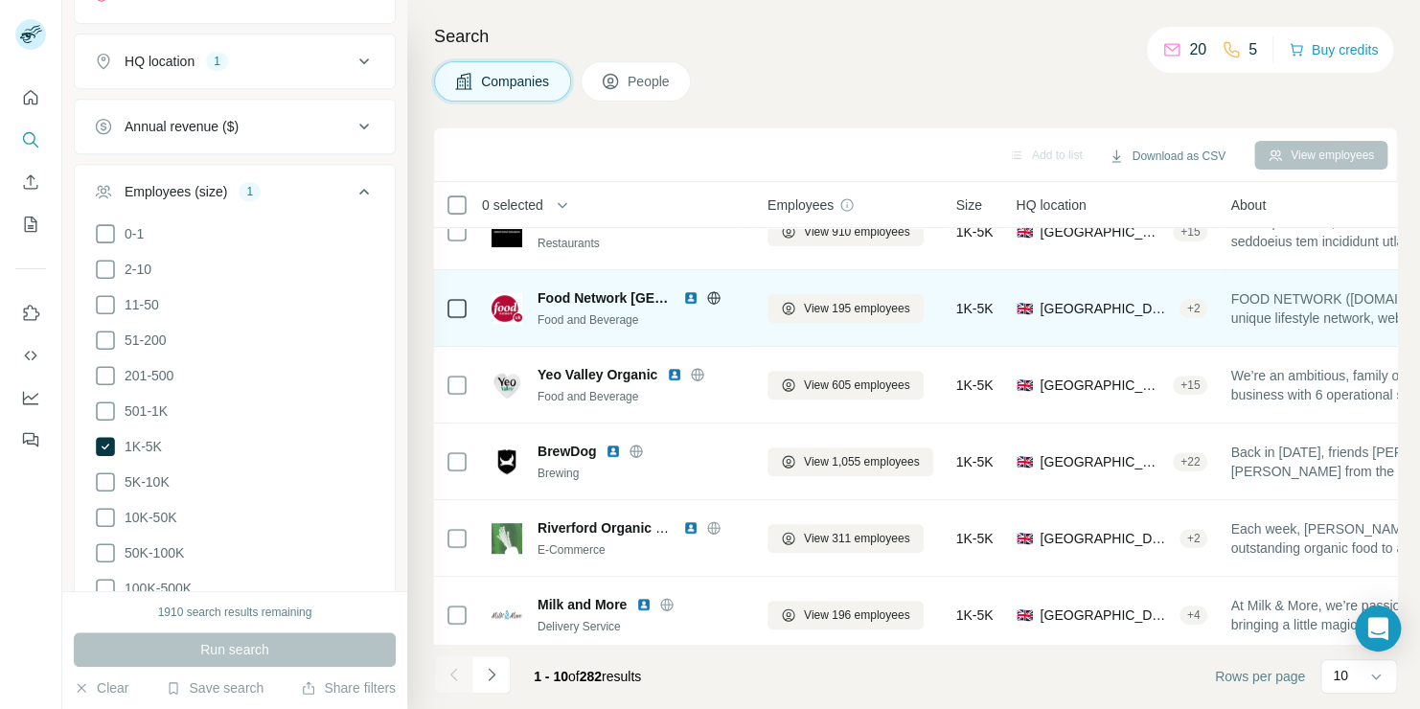
scroll to position [360, 0]
